Goal: Transaction & Acquisition: Book appointment/travel/reservation

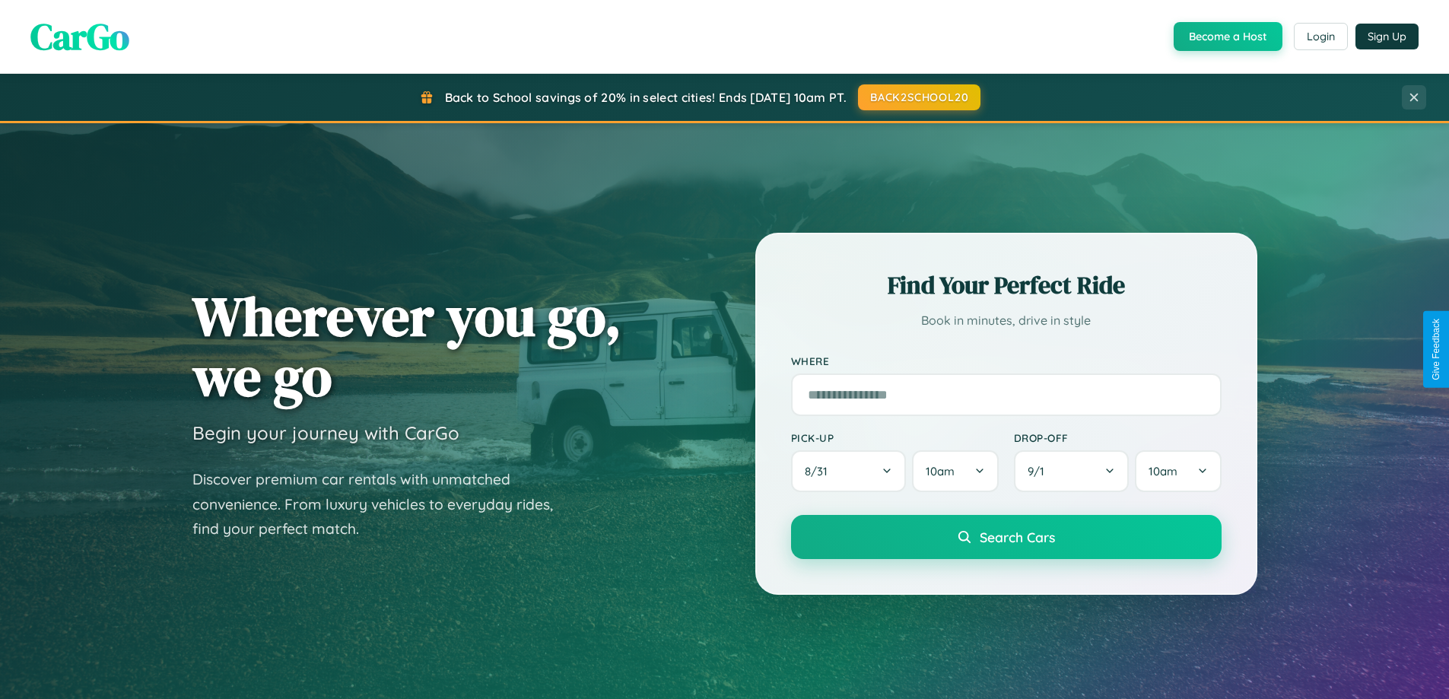
scroll to position [1047, 0]
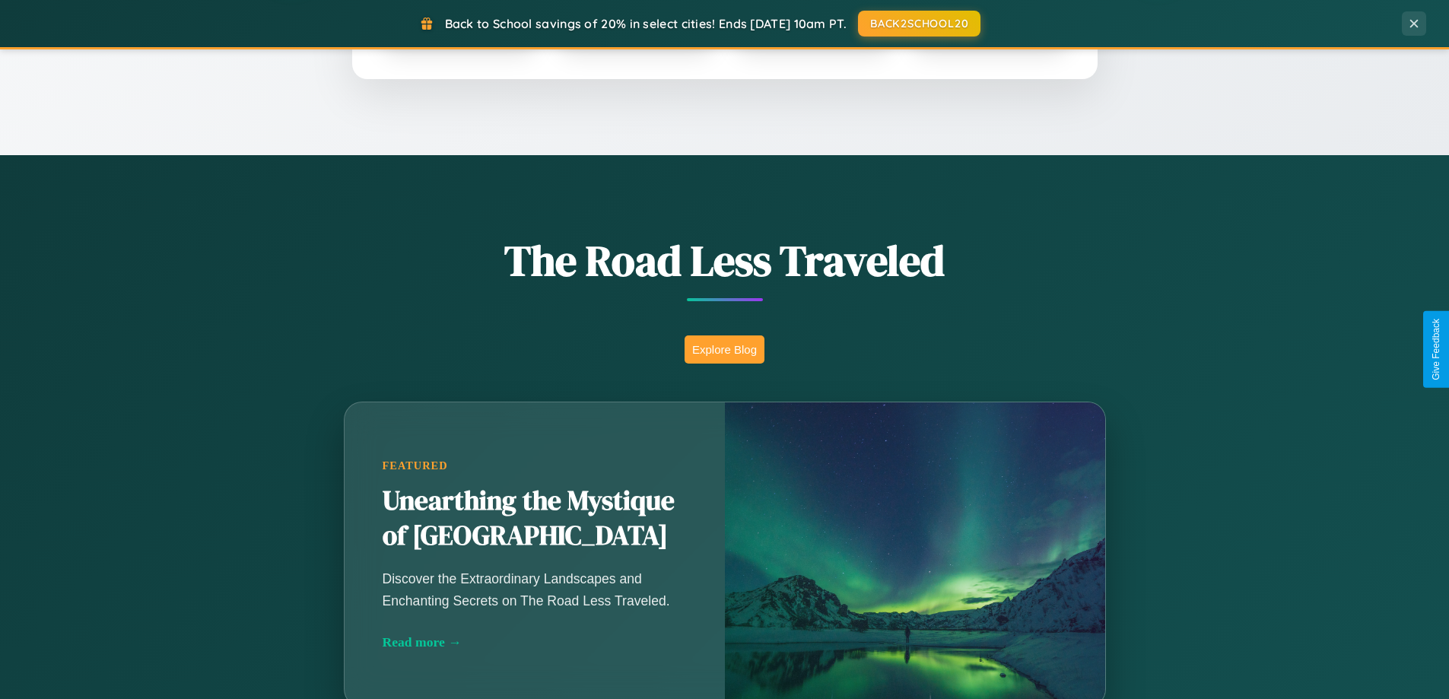
click at [724, 349] on button "Explore Blog" at bounding box center [725, 349] width 80 height 28
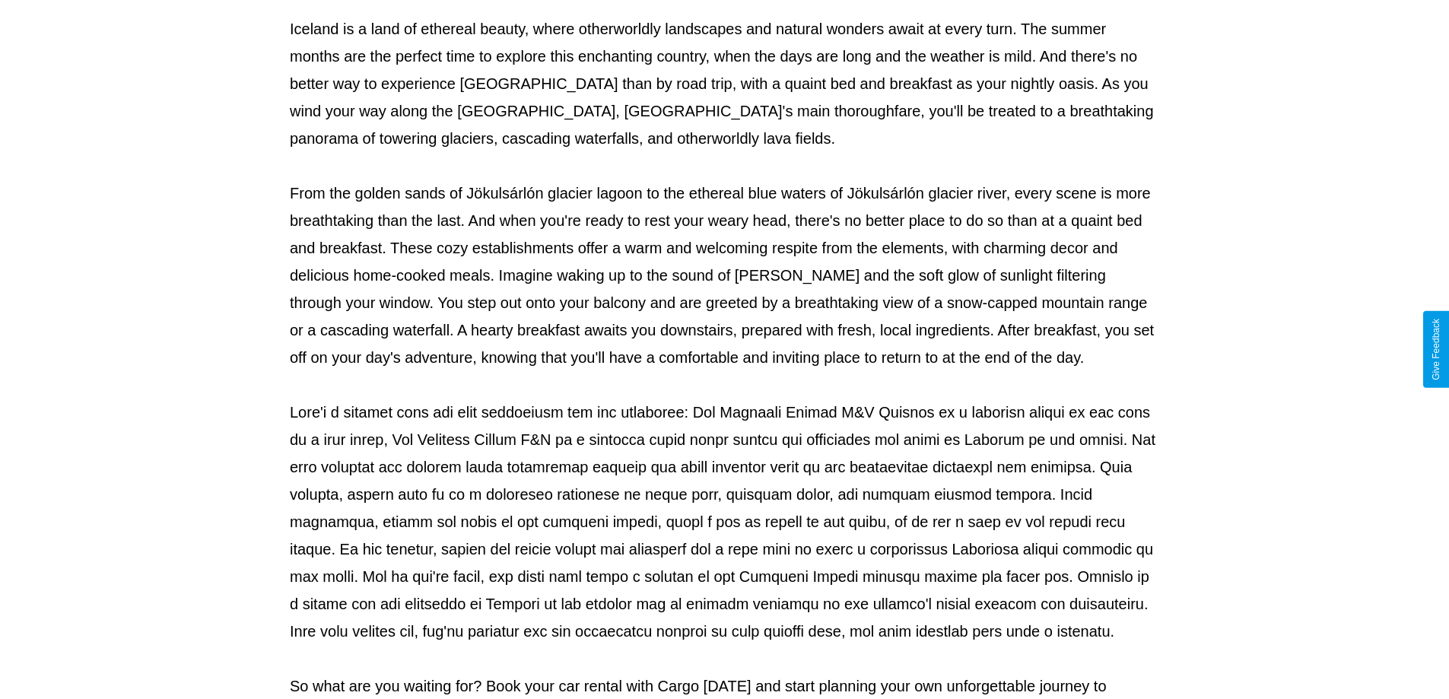
scroll to position [492, 0]
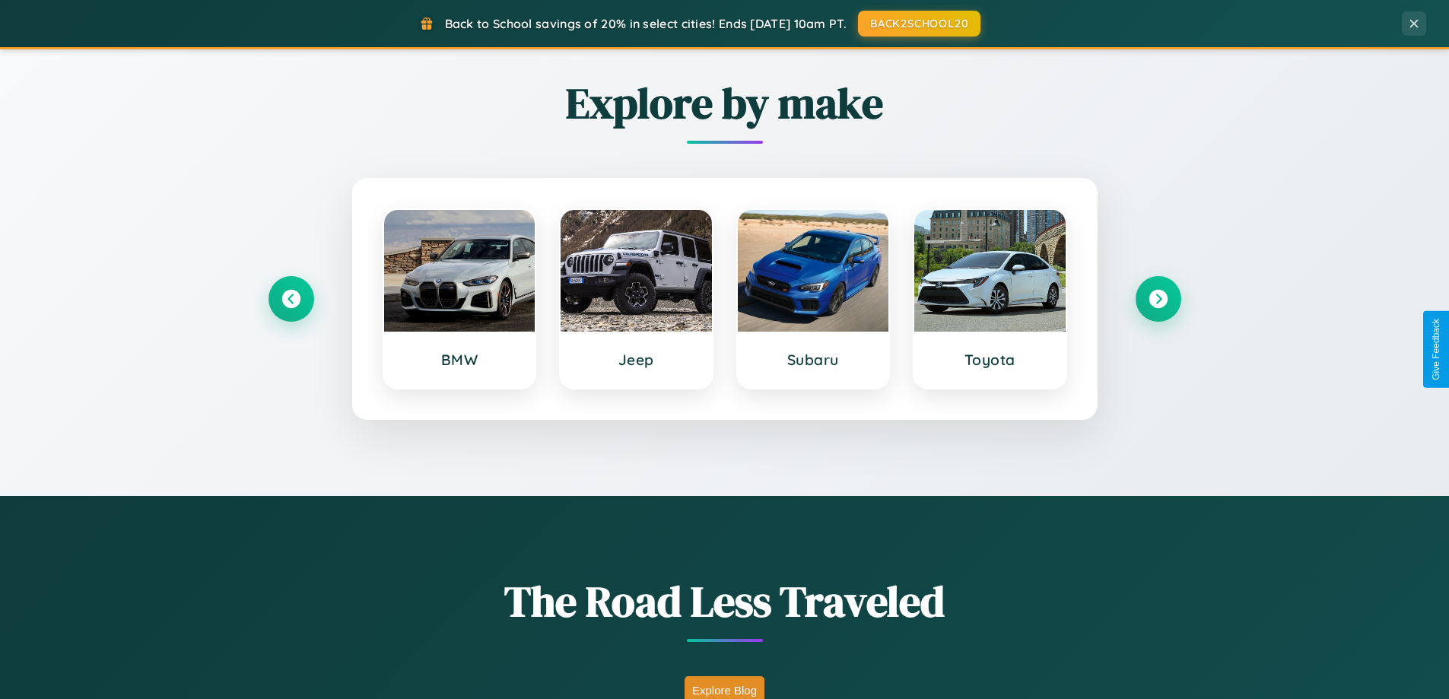
scroll to position [656, 0]
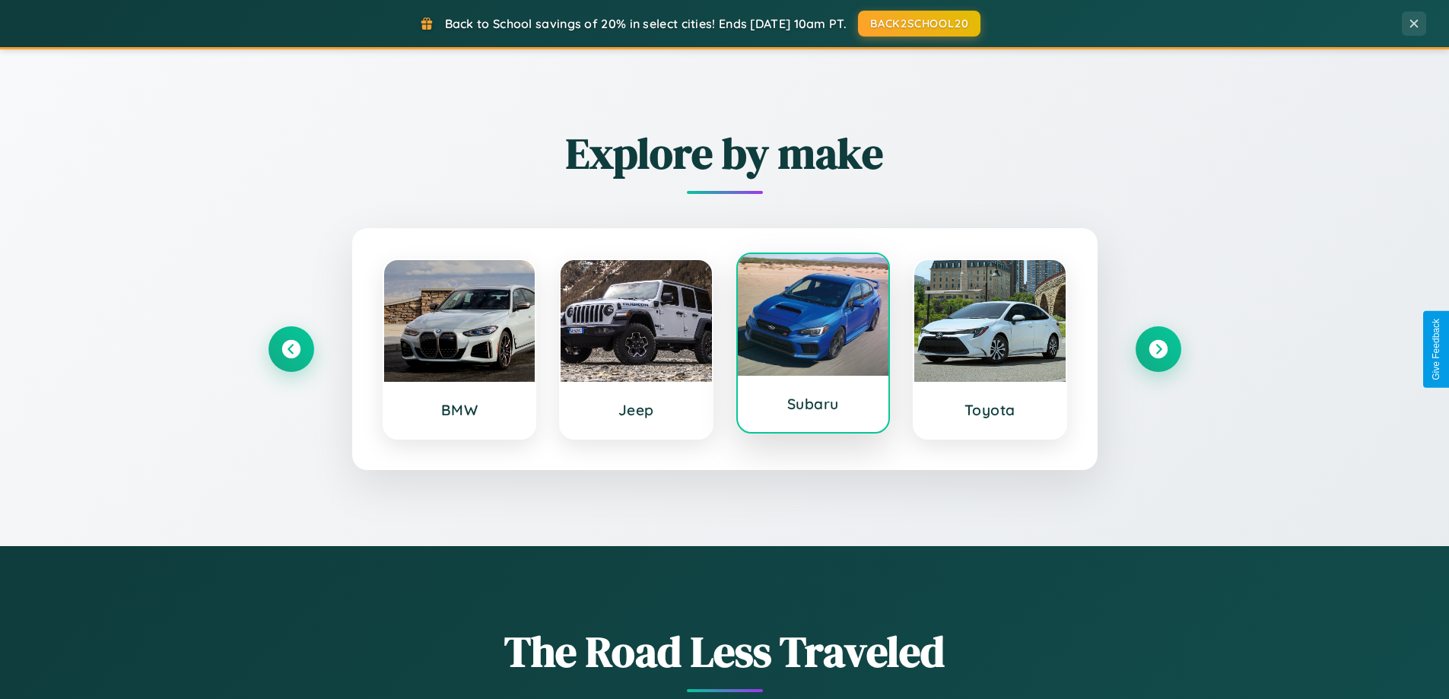
click at [812, 345] on div at bounding box center [813, 315] width 151 height 122
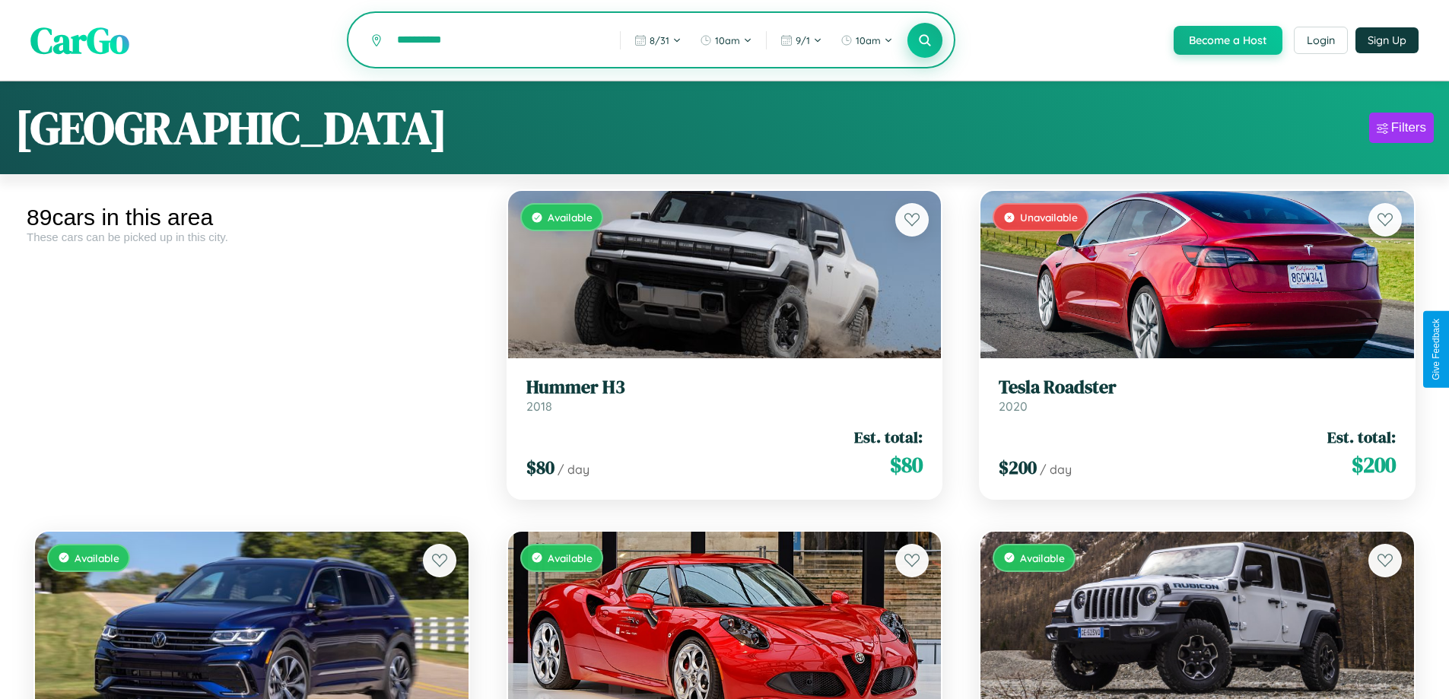
type input "**********"
click at [924, 41] on icon at bounding box center [925, 40] width 14 height 14
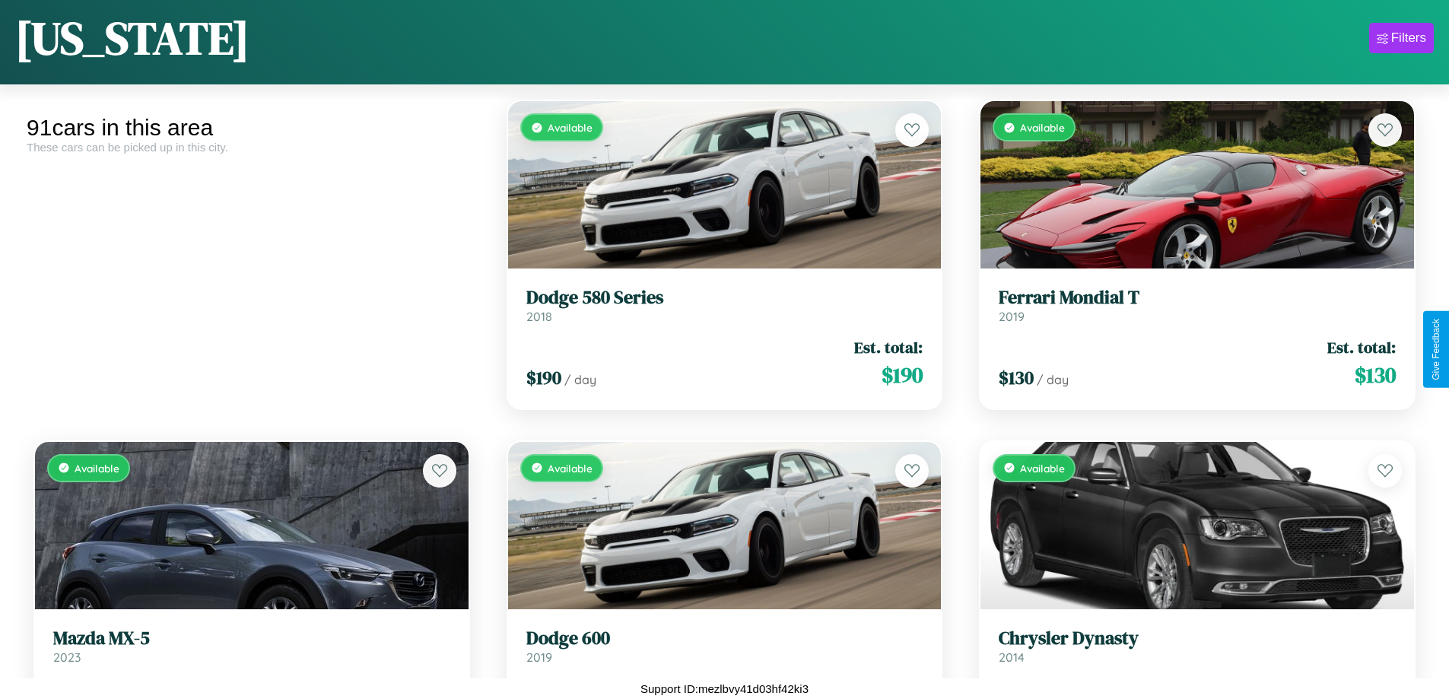
scroll to position [9410, 0]
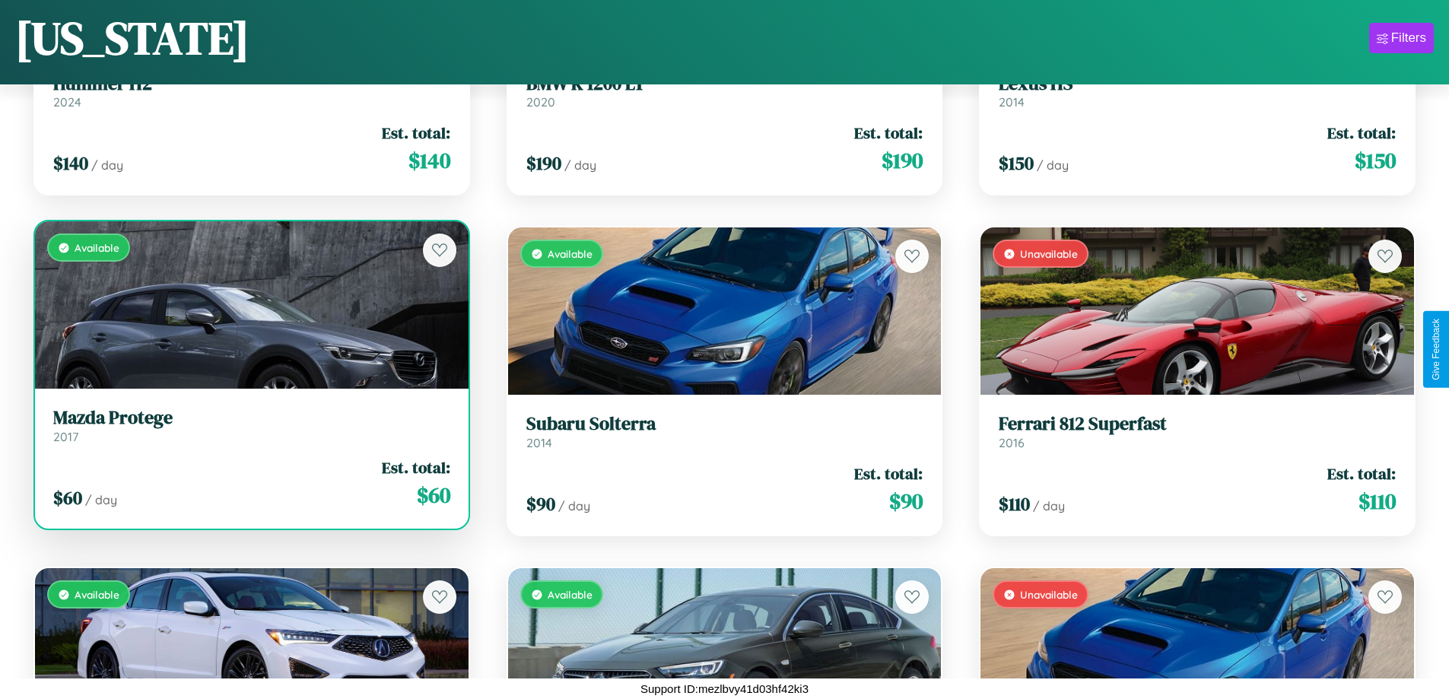
click at [249, 429] on h3 "Mazda Protege" at bounding box center [251, 418] width 397 height 22
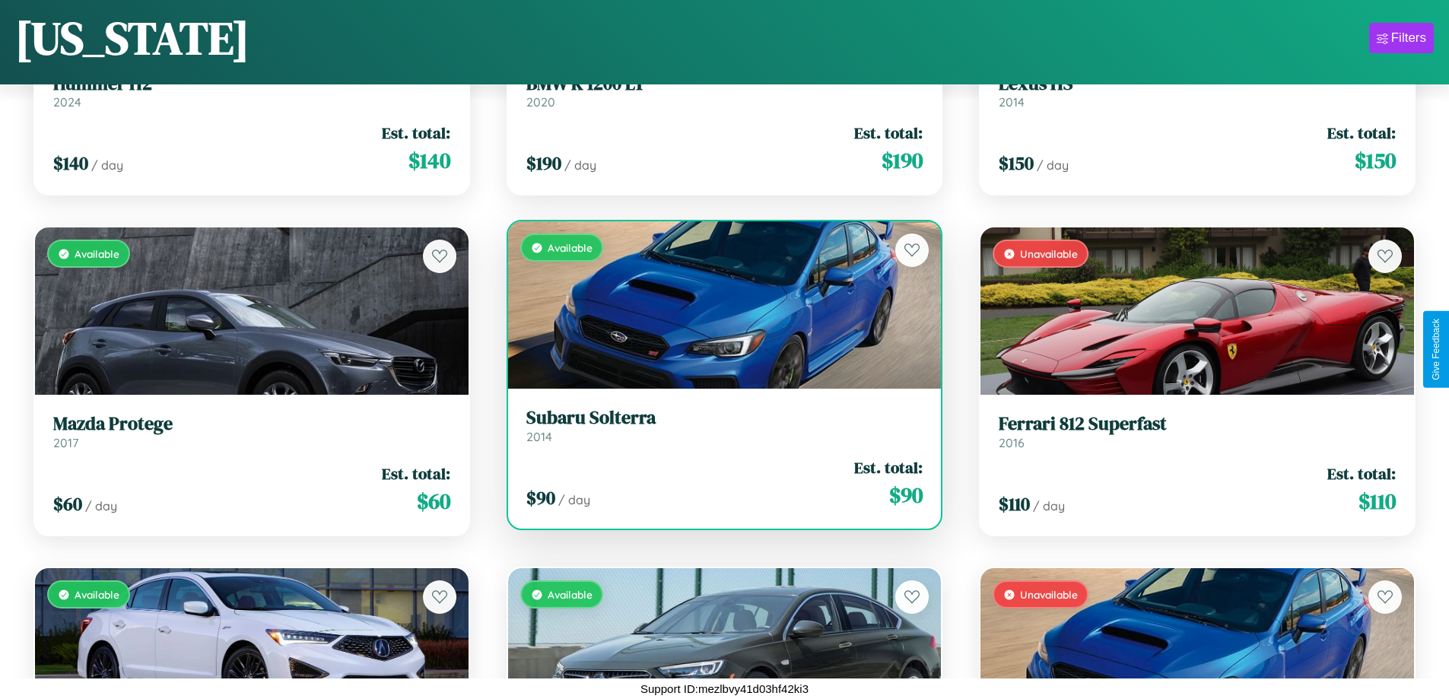
scroll to position [0, 0]
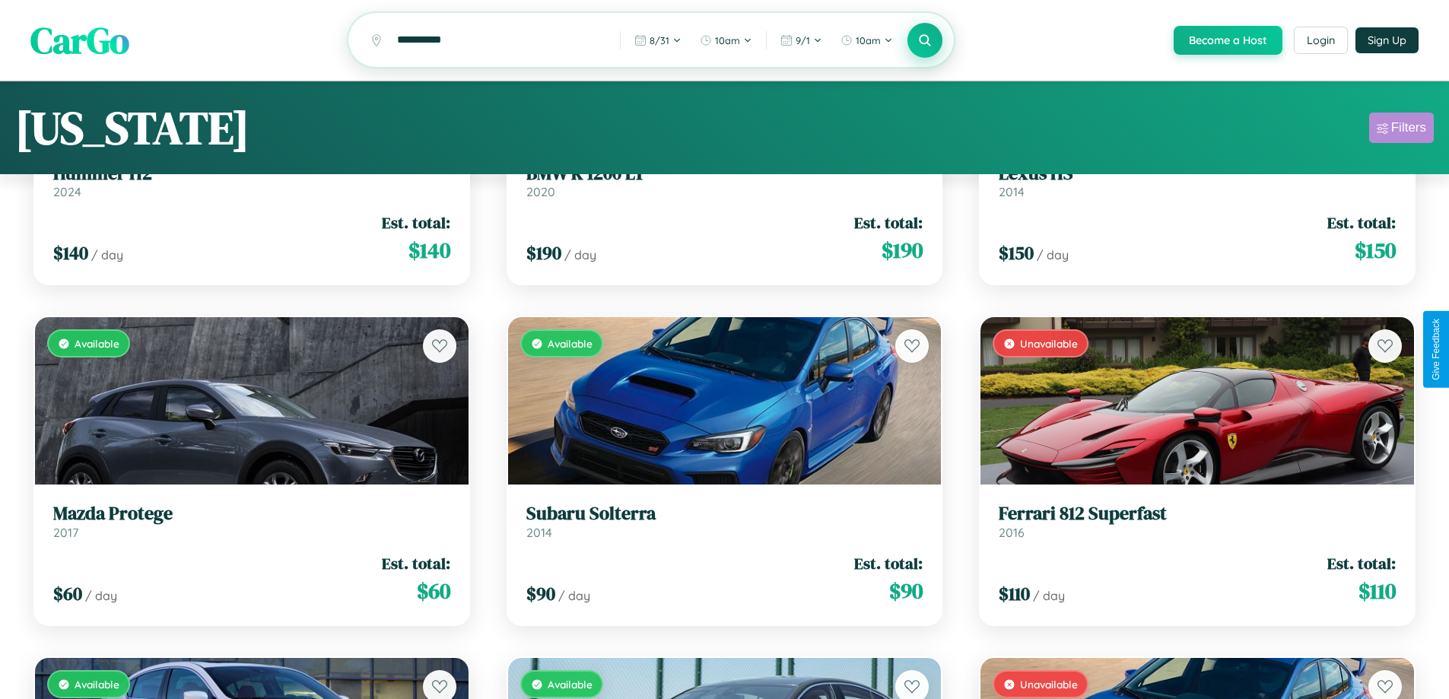
click at [1401, 130] on div "Filters" at bounding box center [1408, 127] width 35 height 15
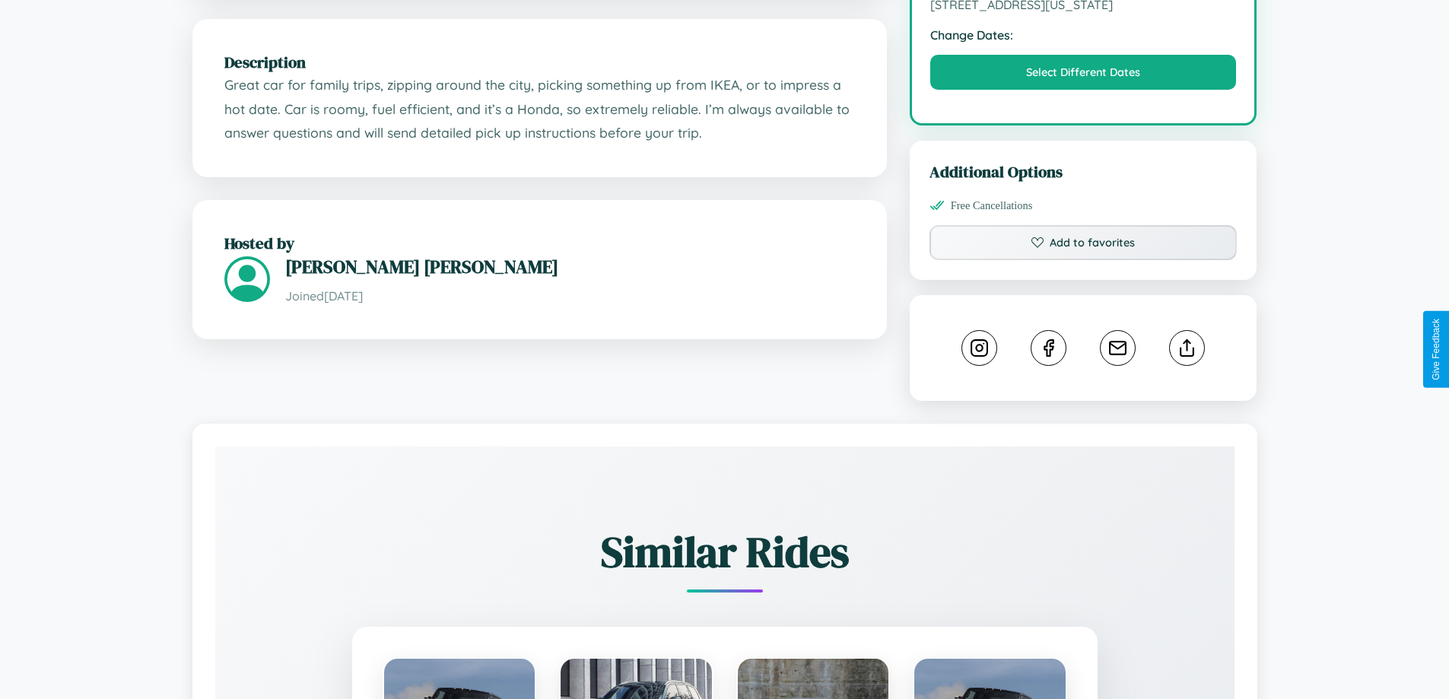
scroll to position [500, 0]
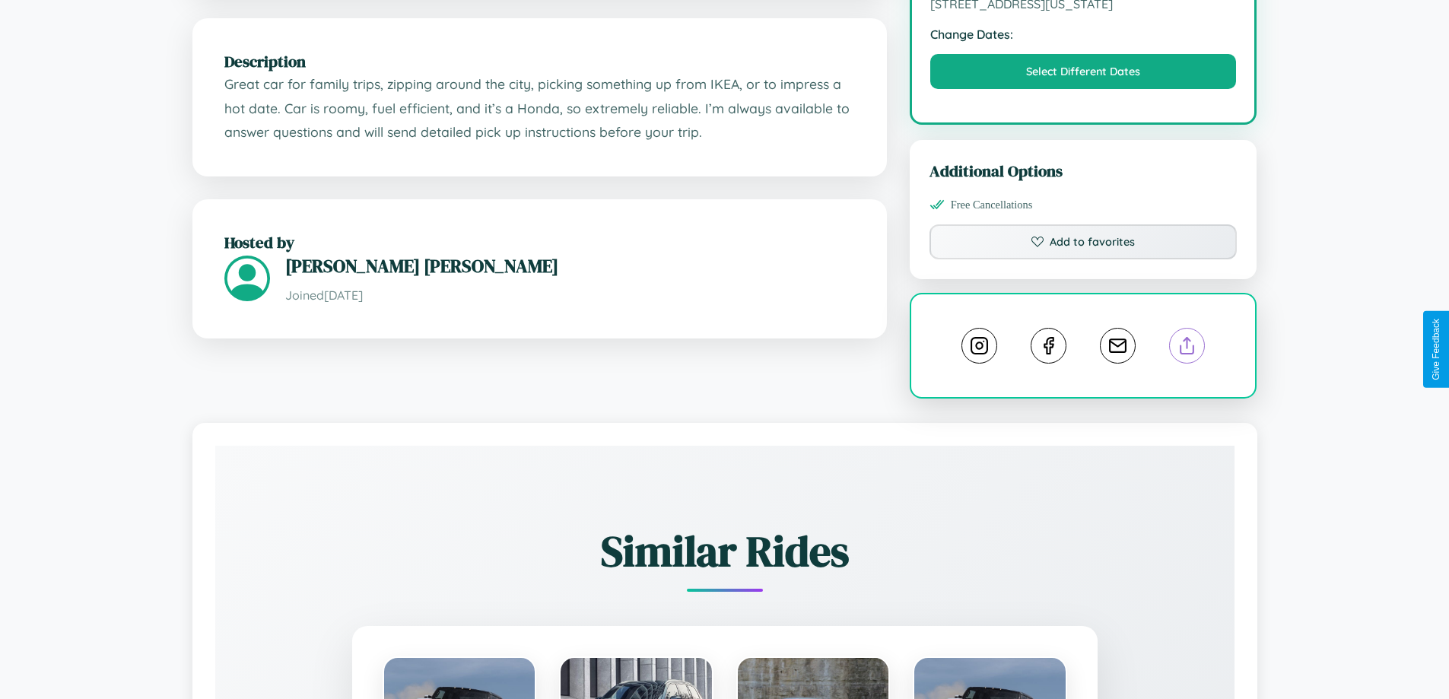
click at [1187, 348] on line at bounding box center [1187, 343] width 0 height 11
